Goal: Task Accomplishment & Management: Manage account settings

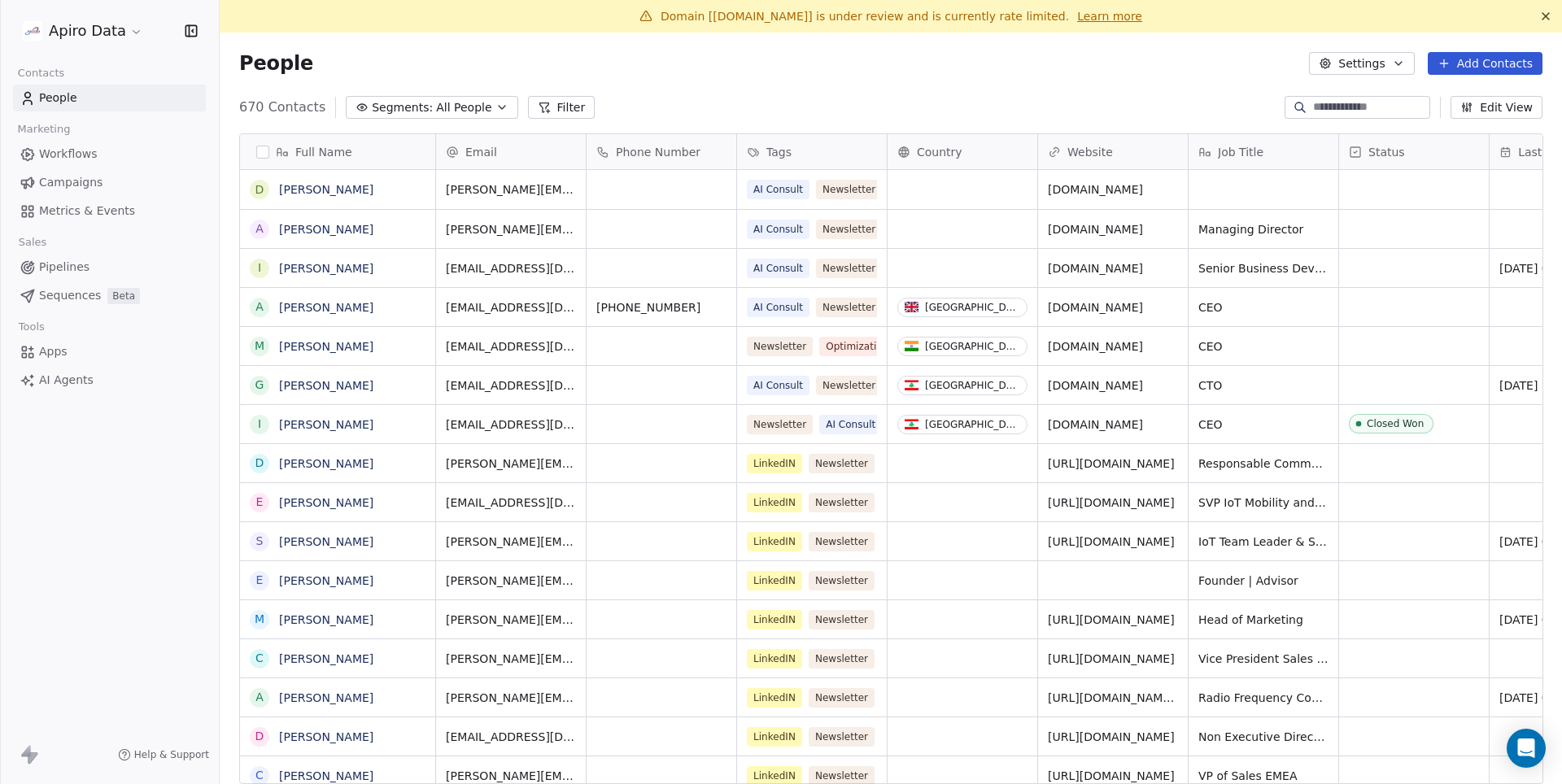
scroll to position [690, 1342]
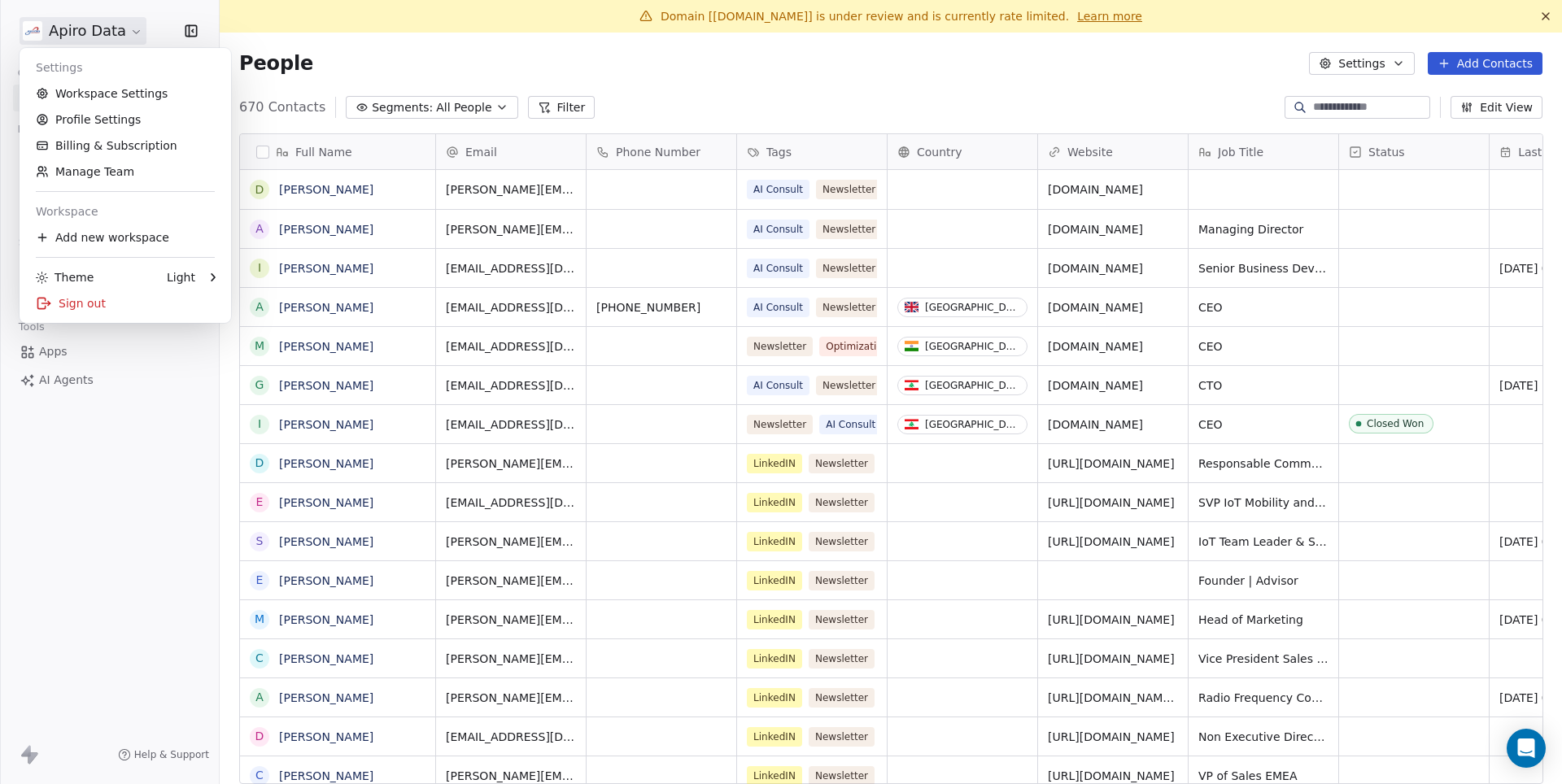
click at [98, 27] on html "Apiro Data Contacts People Marketing Workflows Campaigns Metrics & Events Sales…" at bounding box center [781, 392] width 1562 height 784
click at [104, 94] on link "Workspace Settings" at bounding box center [125, 93] width 199 height 26
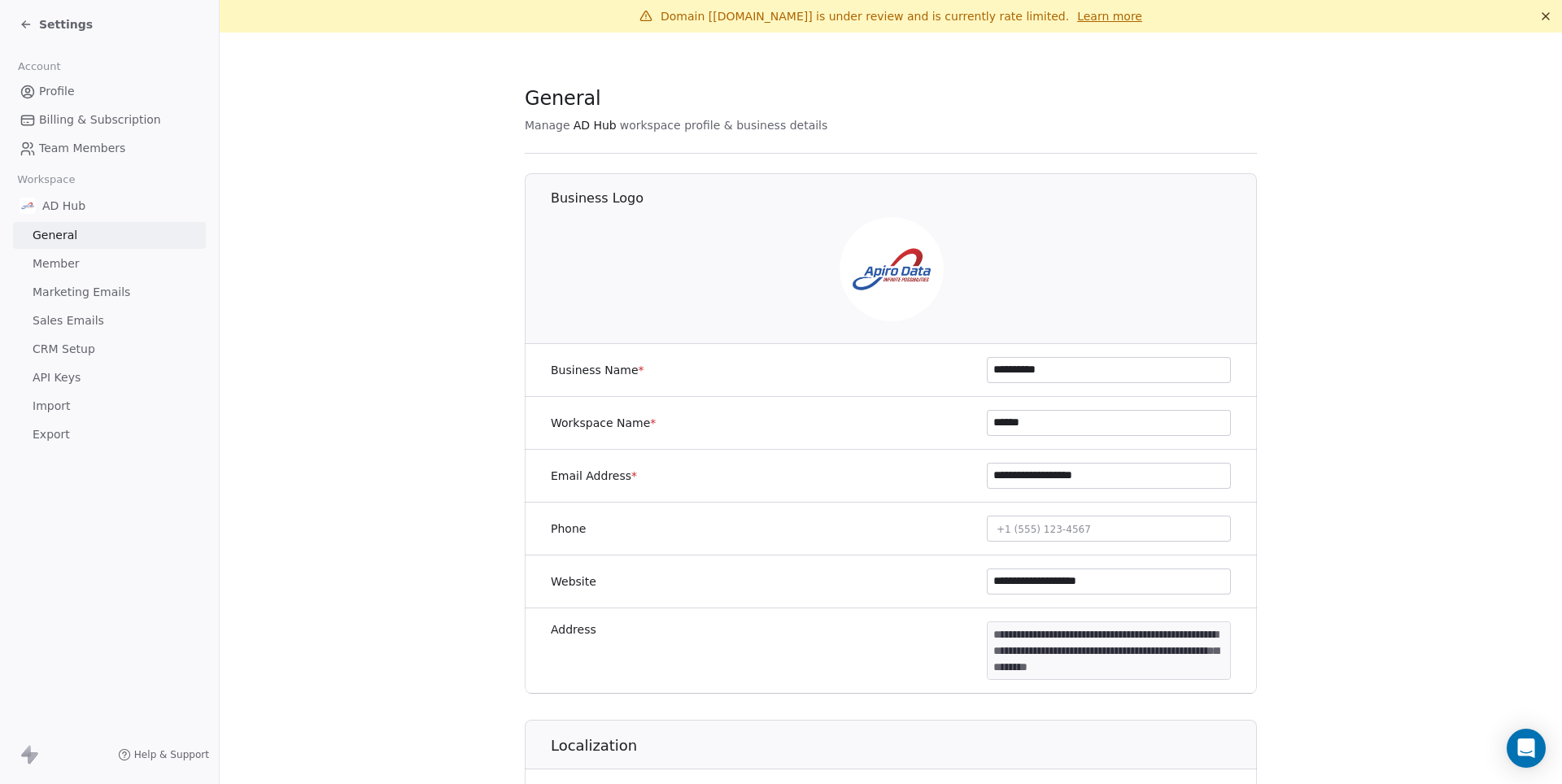
click at [82, 299] on link "Marketing Emails" at bounding box center [109, 292] width 193 height 27
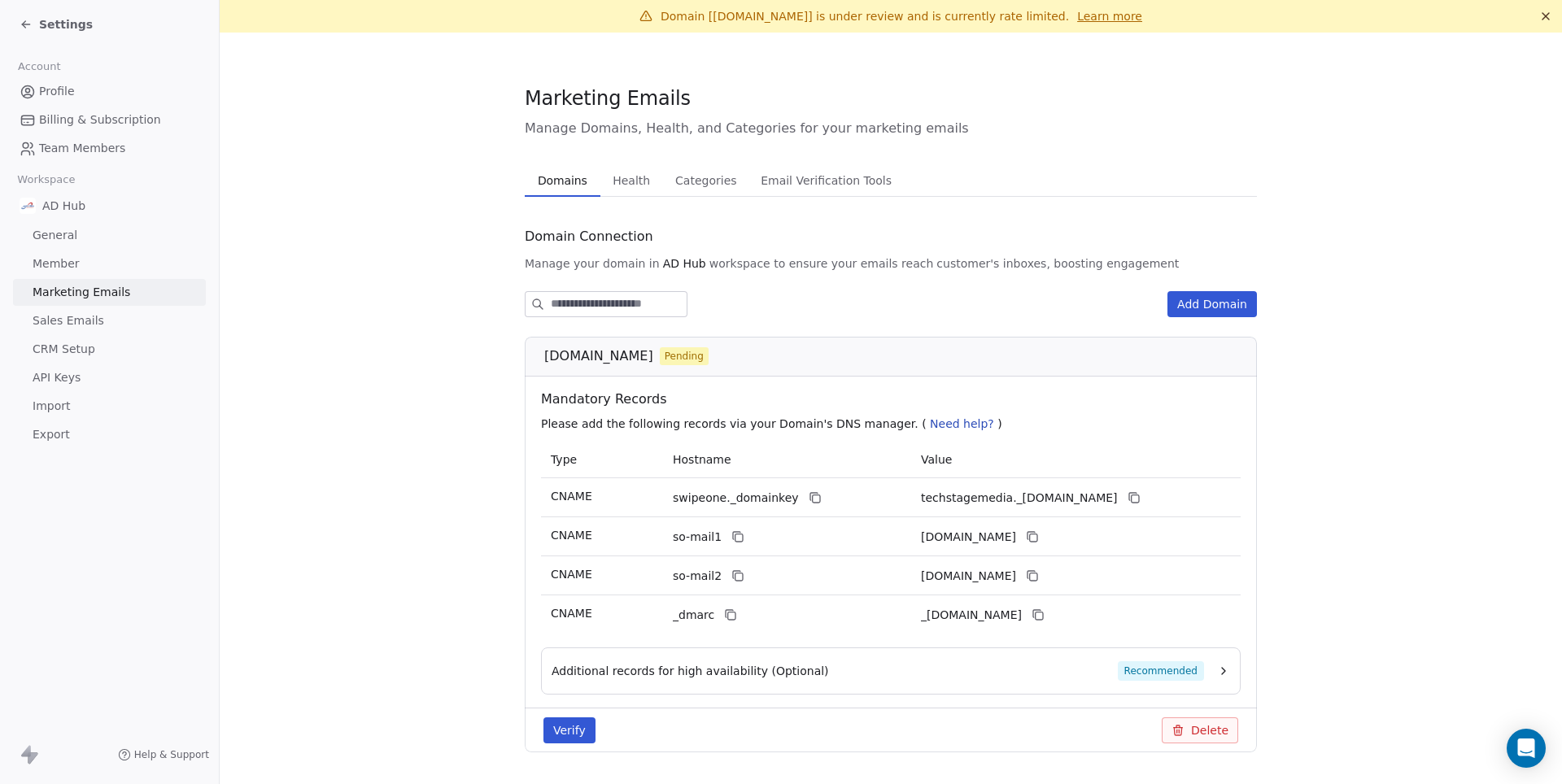
click at [628, 189] on span "Health" at bounding box center [631, 180] width 50 height 23
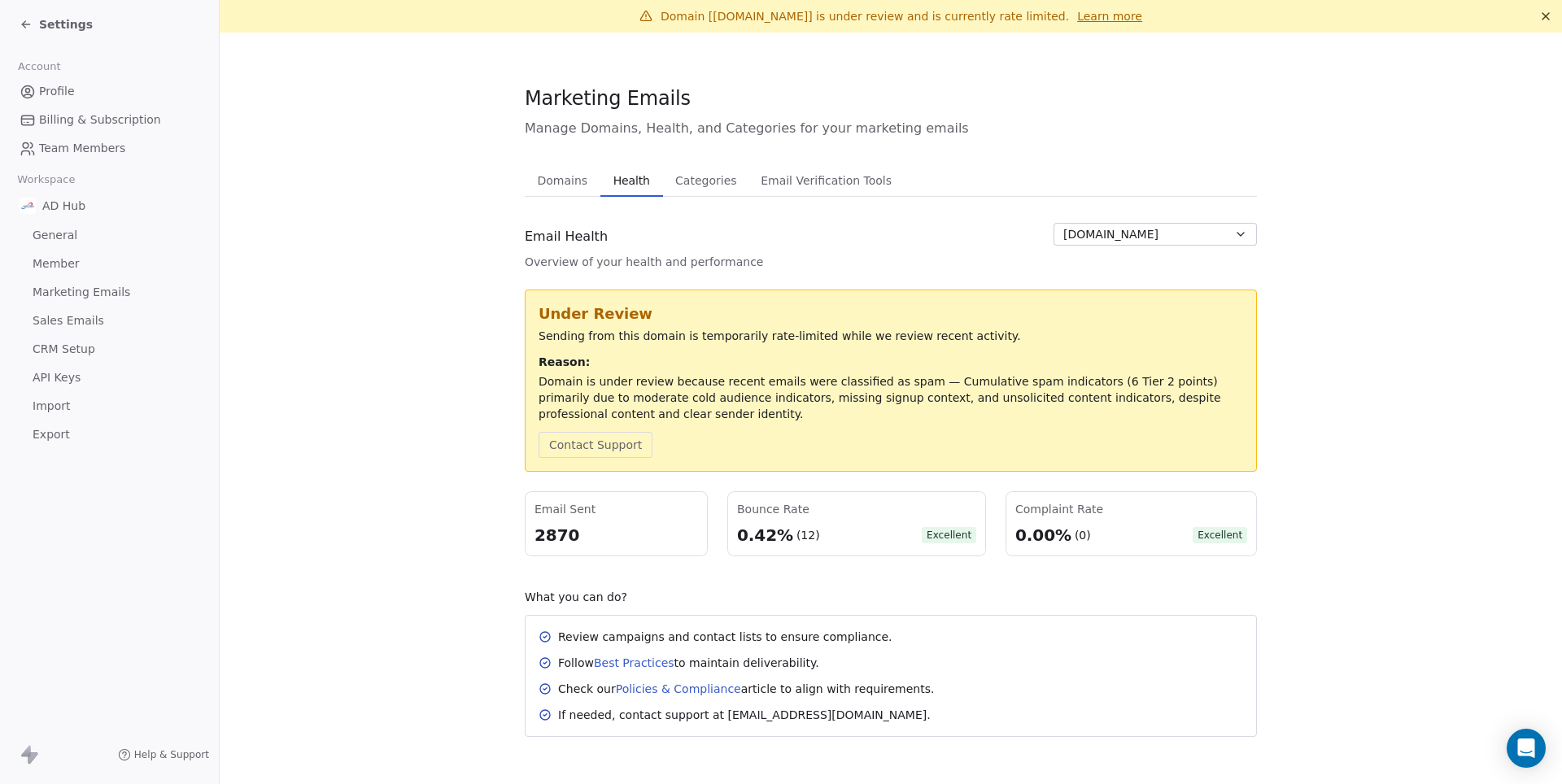
click at [1141, 238] on span "[DOMAIN_NAME]" at bounding box center [1111, 234] width 95 height 17
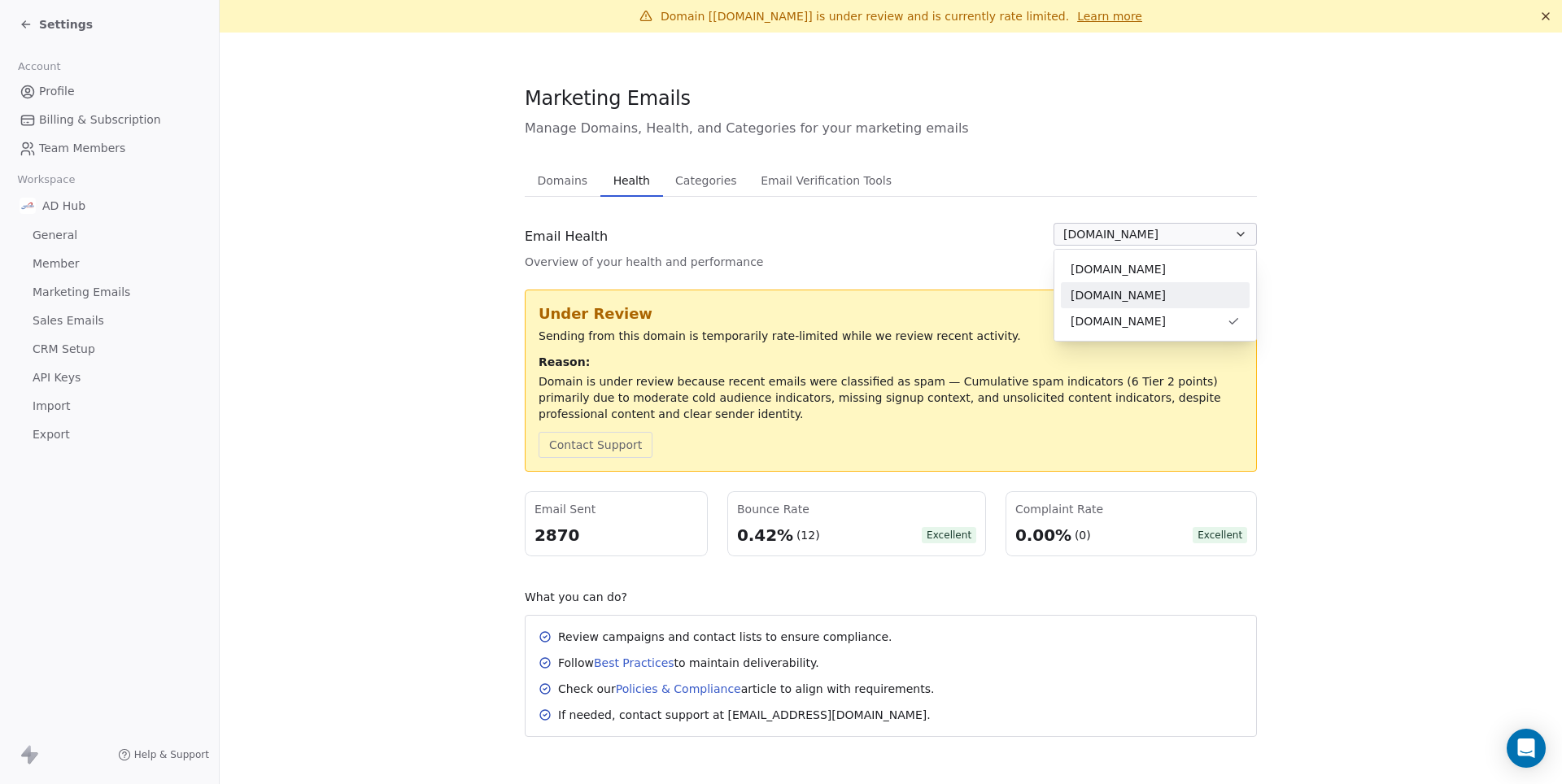
click at [1146, 299] on span "[DOMAIN_NAME]" at bounding box center [1118, 295] width 95 height 17
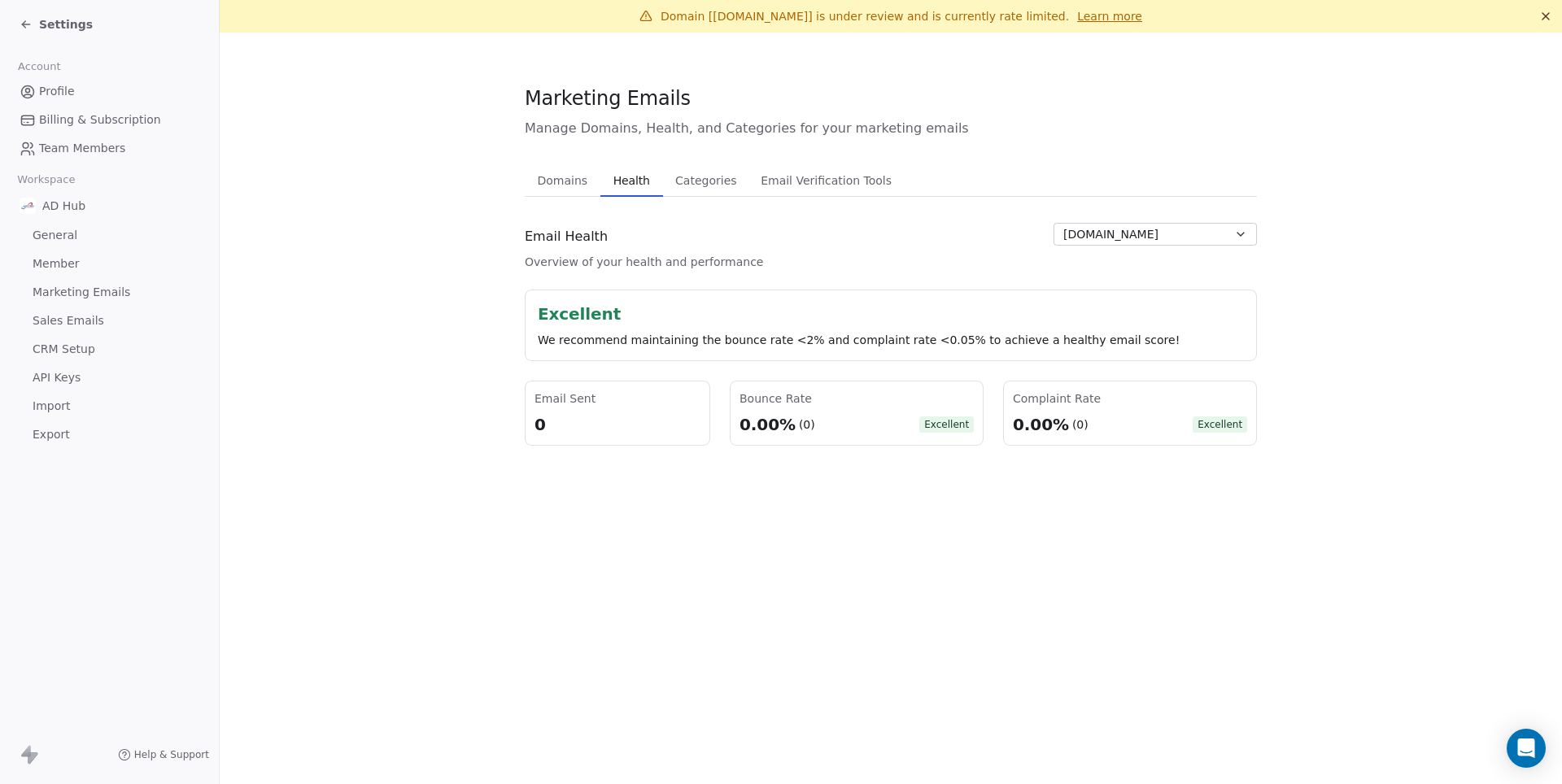
click at [1100, 236] on span "[DOMAIN_NAME]" at bounding box center [1111, 234] width 95 height 17
click at [1163, 326] on div "[DOMAIN_NAME]" at bounding box center [1155, 321] width 169 height 17
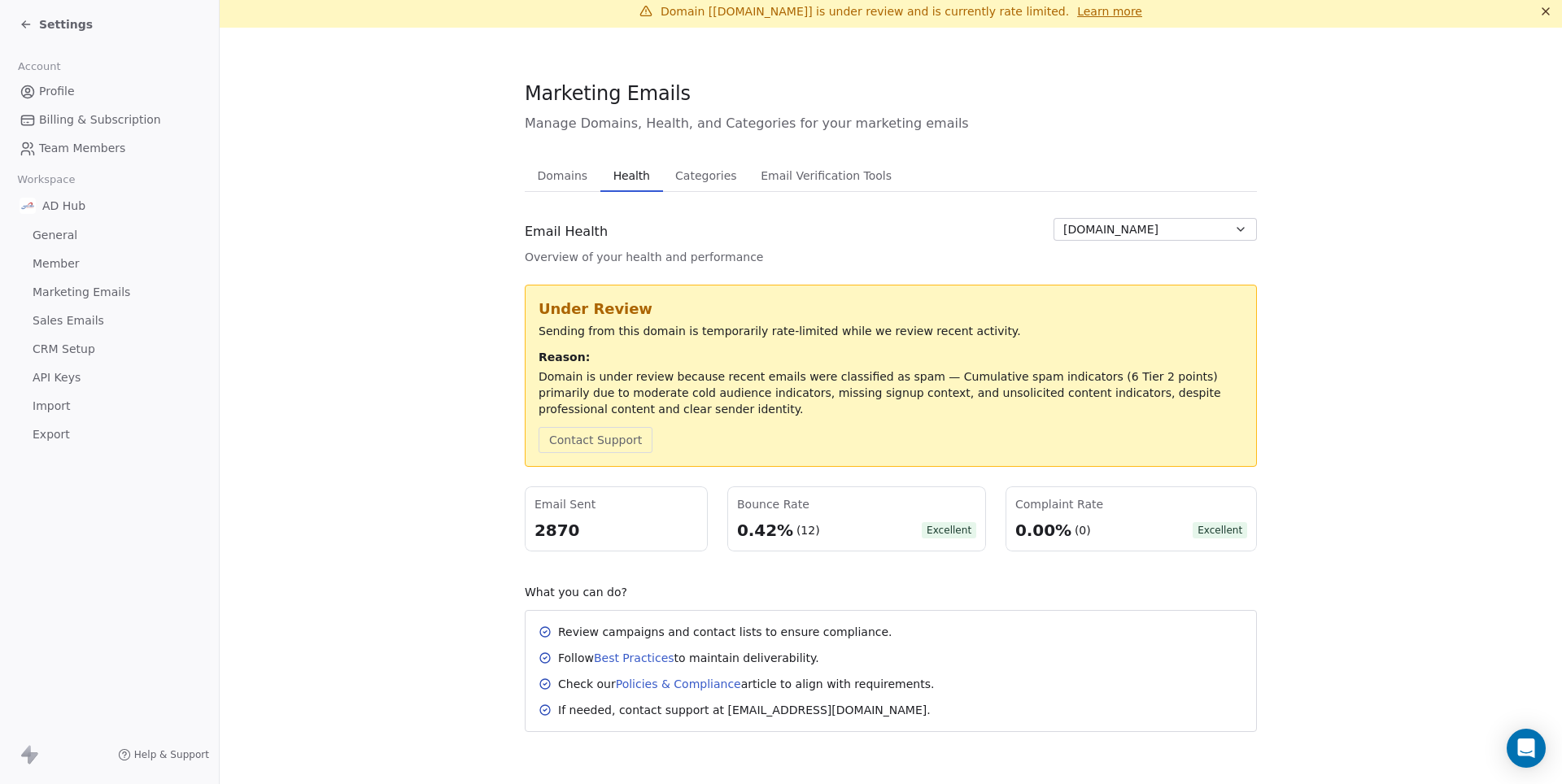
scroll to position [5, 0]
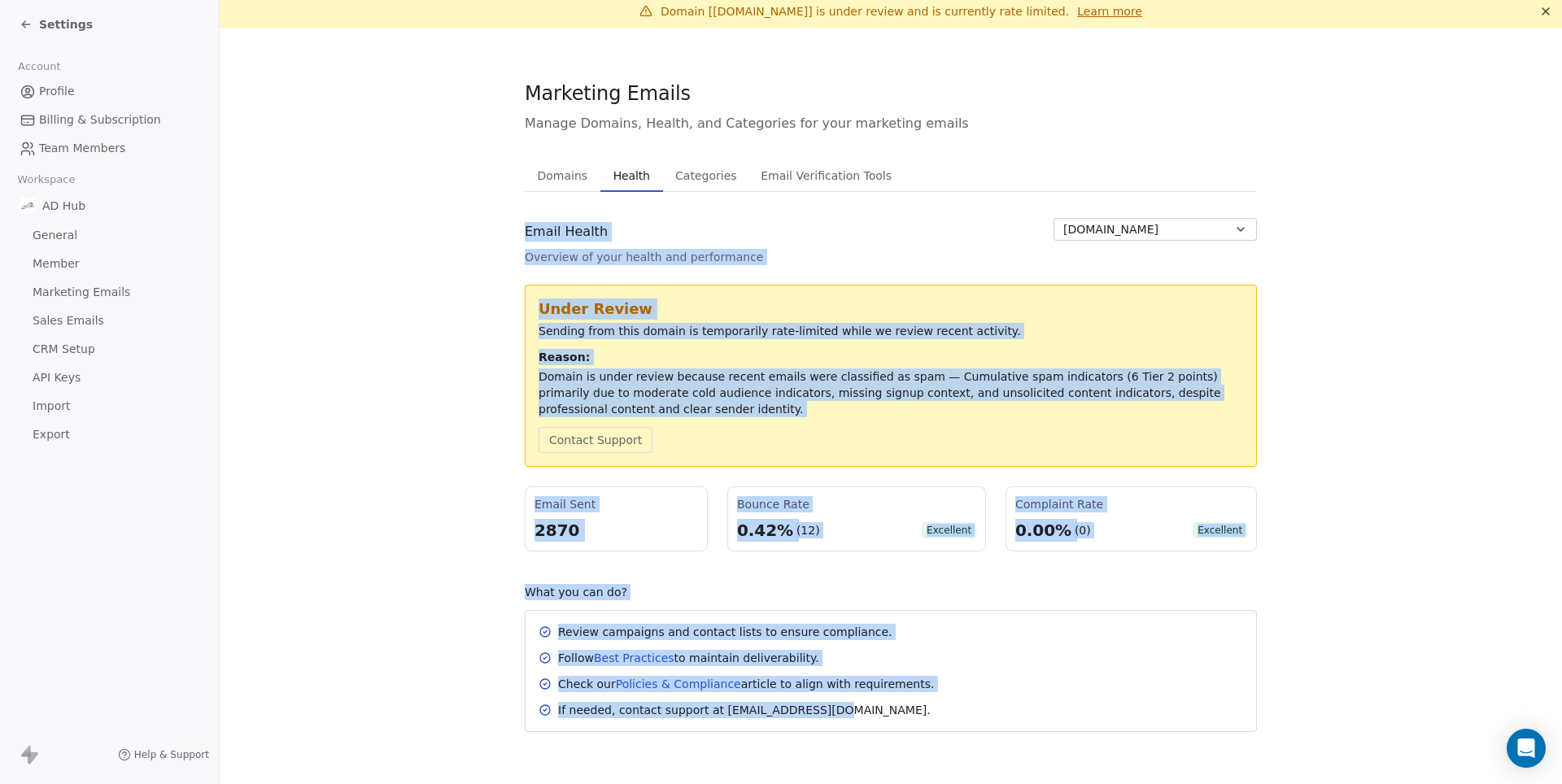
drag, startPoint x: 527, startPoint y: 225, endPoint x: 960, endPoint y: 716, distance: 654.7
click at [960, 716] on div "Email Health Overview of your health and performance [DOMAIN_NAME] Under Review…" at bounding box center [890, 475] width 732 height 514
copy div "Email Health Overview of your health and performance [DOMAIN_NAME] Under Review…"
click at [786, 271] on div "Email Health Overview of your health and performance [DOMAIN_NAME] Under Review…" at bounding box center [890, 475] width 732 height 514
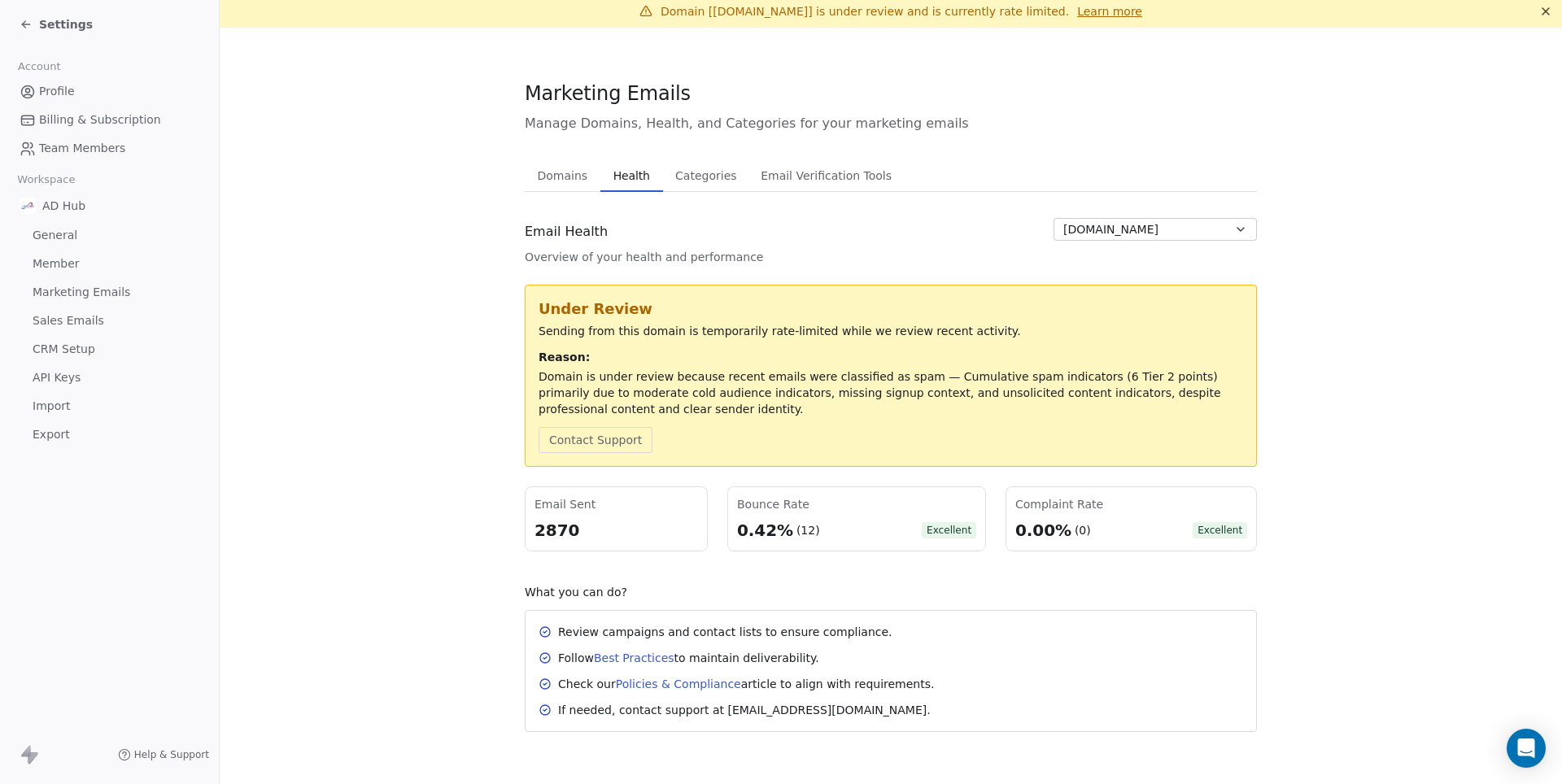
click at [57, 23] on span "Settings" at bounding box center [66, 23] width 53 height 16
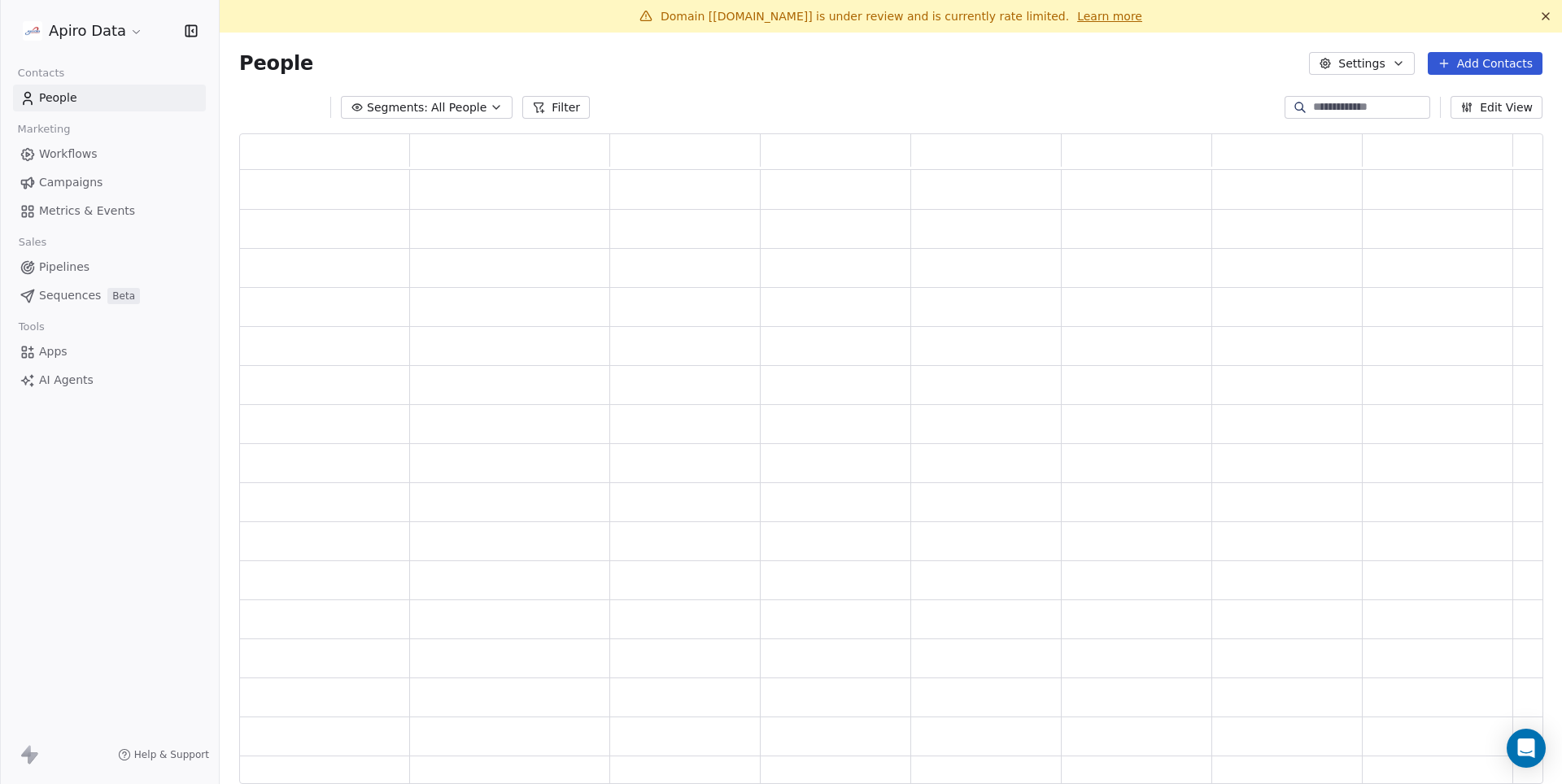
scroll to position [651, 1303]
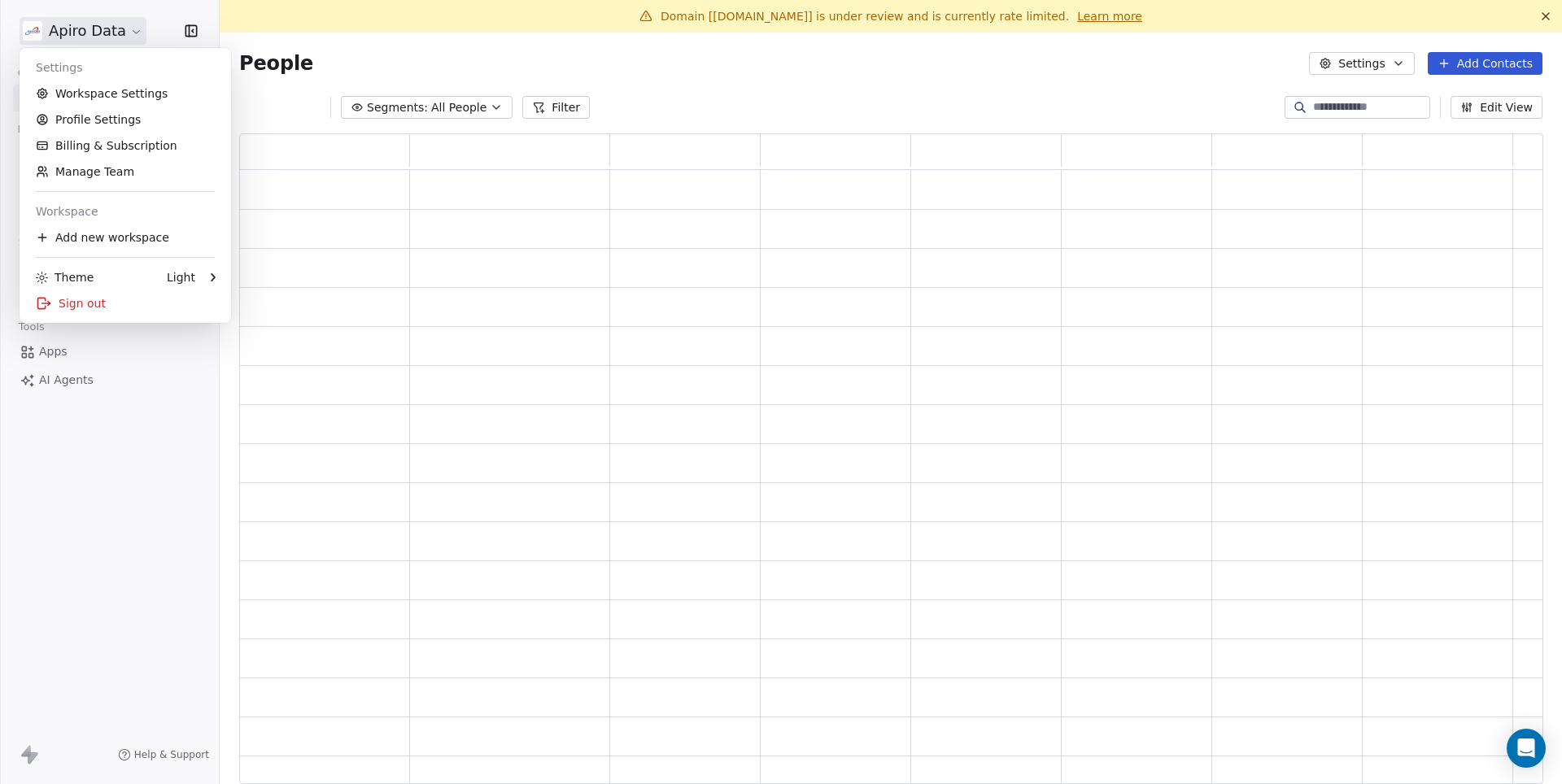
click at [98, 36] on html "Apiro Data Contacts People Marketing Workflows Campaigns Metrics & Events Sales…" at bounding box center [781, 392] width 1562 height 784
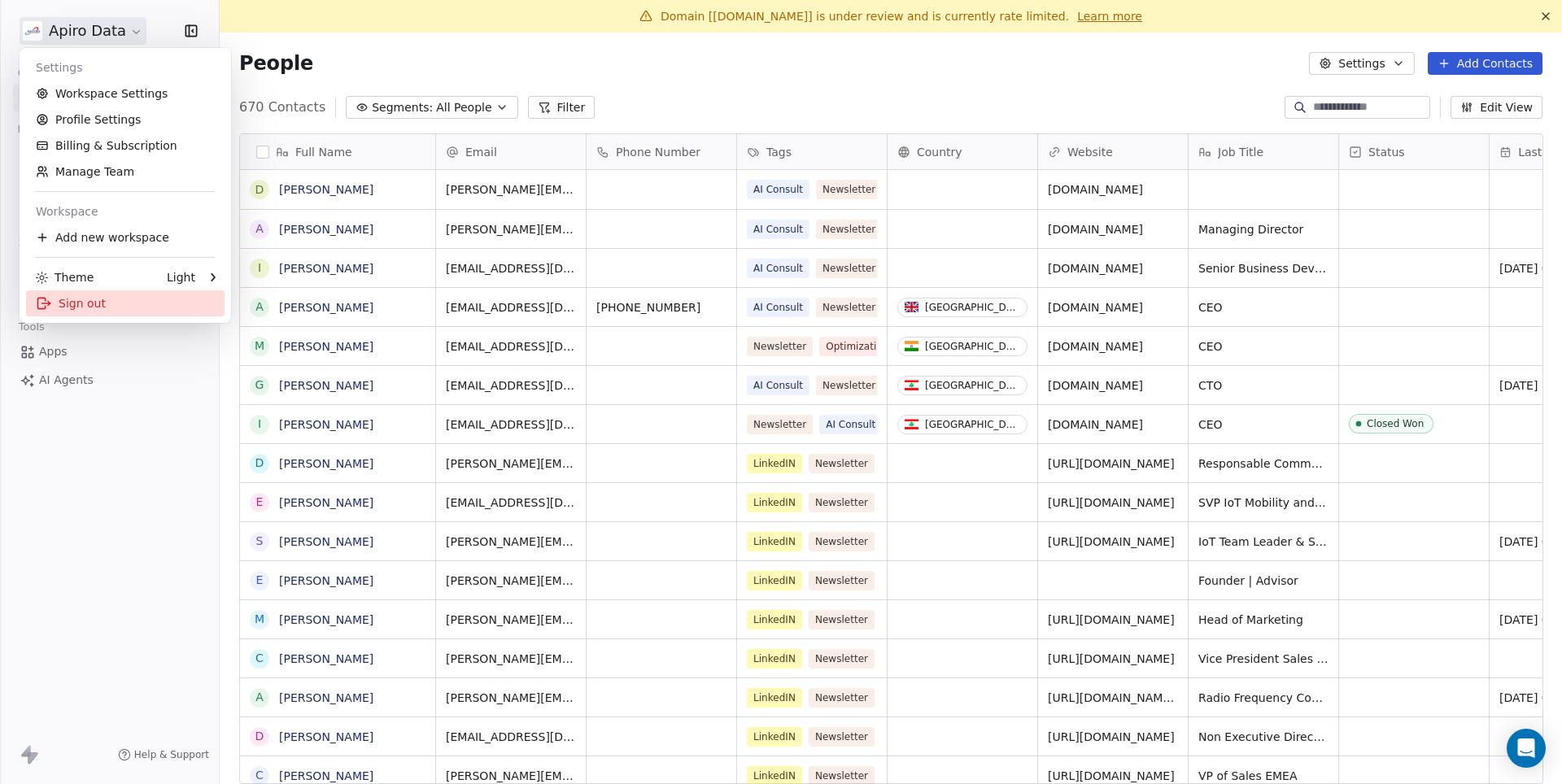
click at [81, 297] on div "Sign out" at bounding box center [125, 303] width 199 height 26
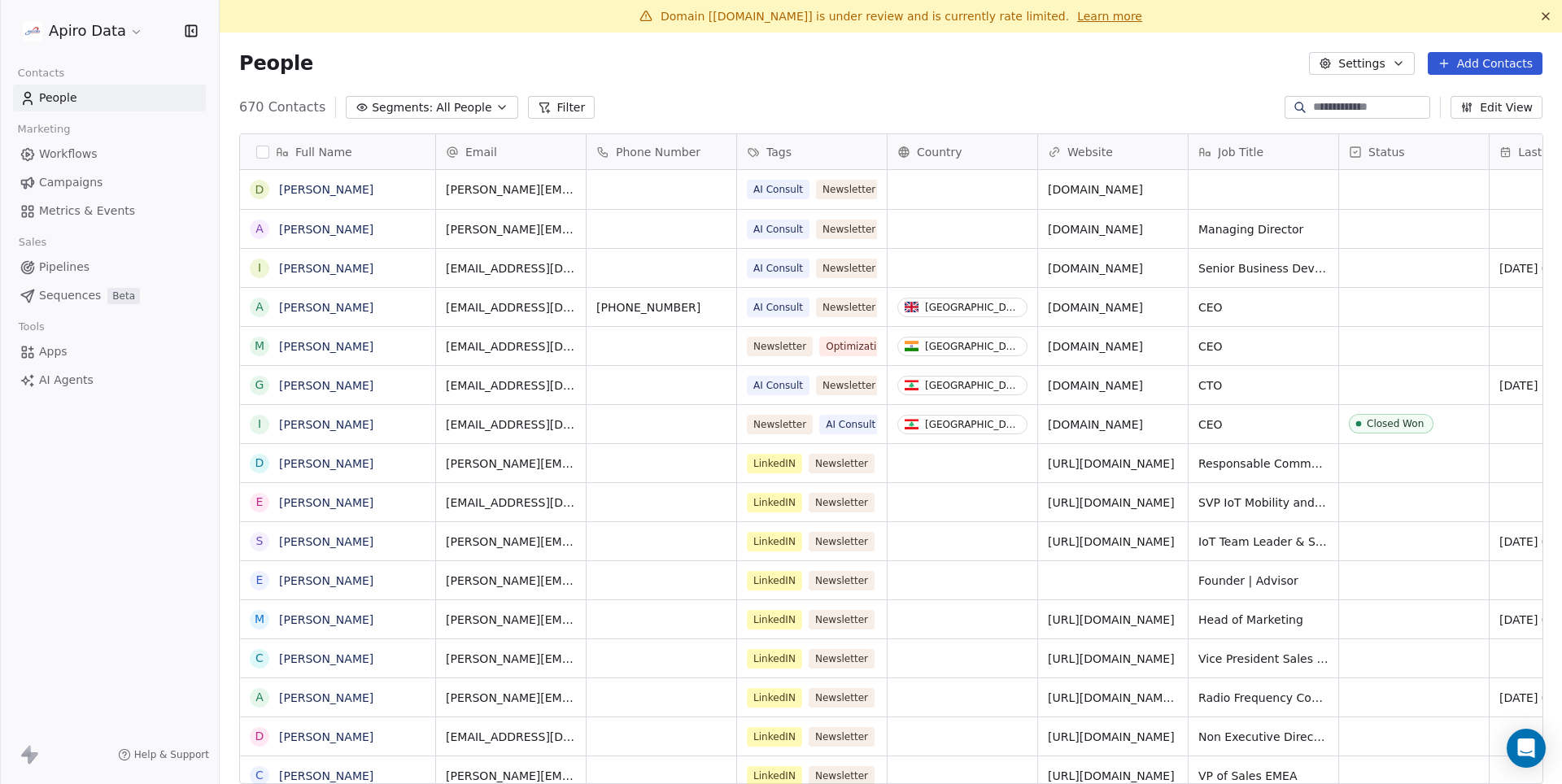
scroll to position [690, 1342]
